Goal: Transaction & Acquisition: Purchase product/service

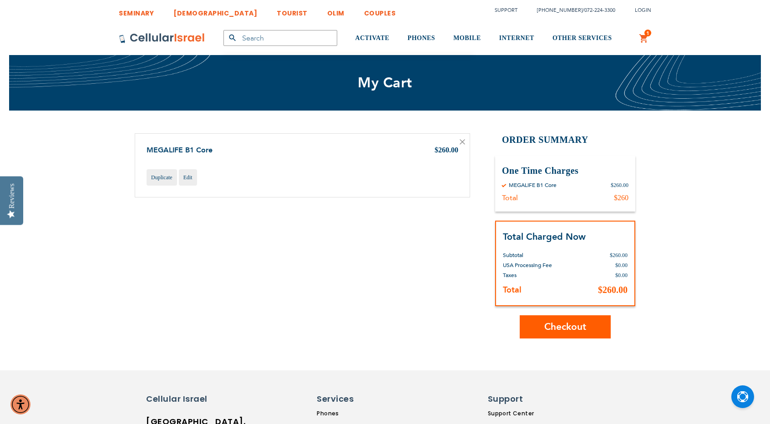
click at [577, 332] on span "Checkout" at bounding box center [565, 326] width 42 height 13
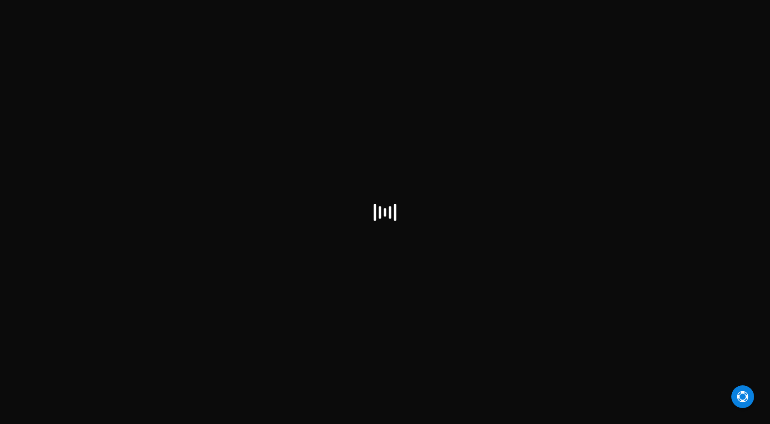
select select "US"
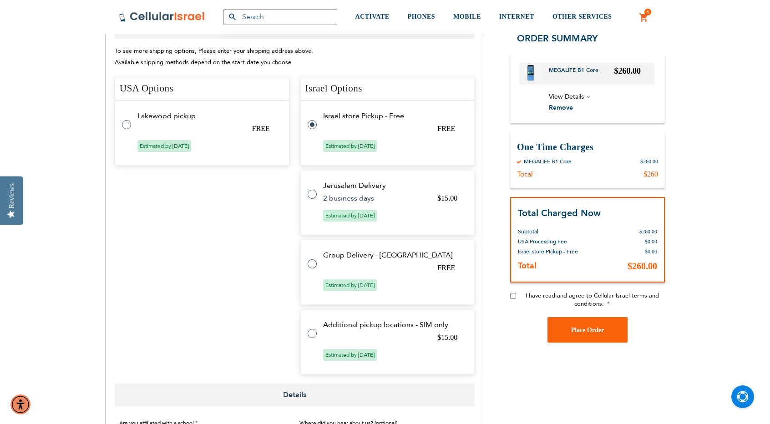
scroll to position [363, 0]
click at [310, 187] on label at bounding box center [317, 187] width 18 height 0
radio input "false"
radio input "true"
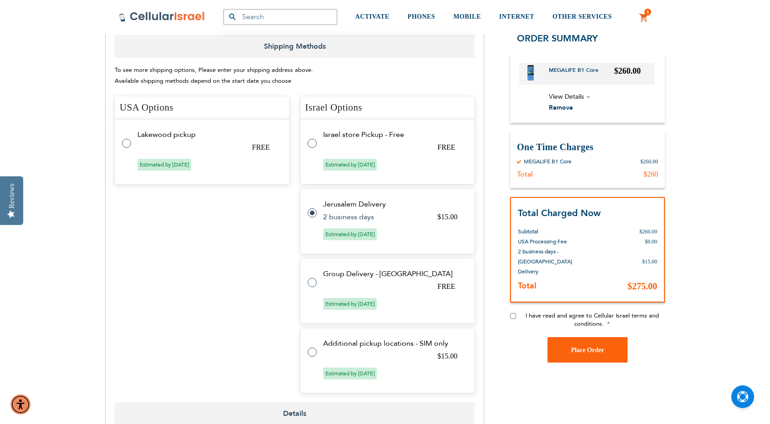
click at [512, 313] on input "I have read and agree to Cellular Israel terms and conditions." at bounding box center [513, 316] width 6 height 6
checkbox input "true"
click at [588, 96] on span "View Details" at bounding box center [602, 96] width 106 height 11
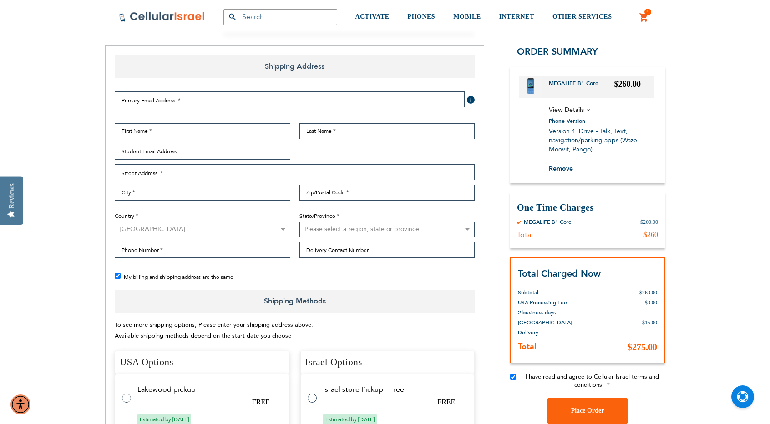
scroll to position [110, 0]
